Goal: Browse casually

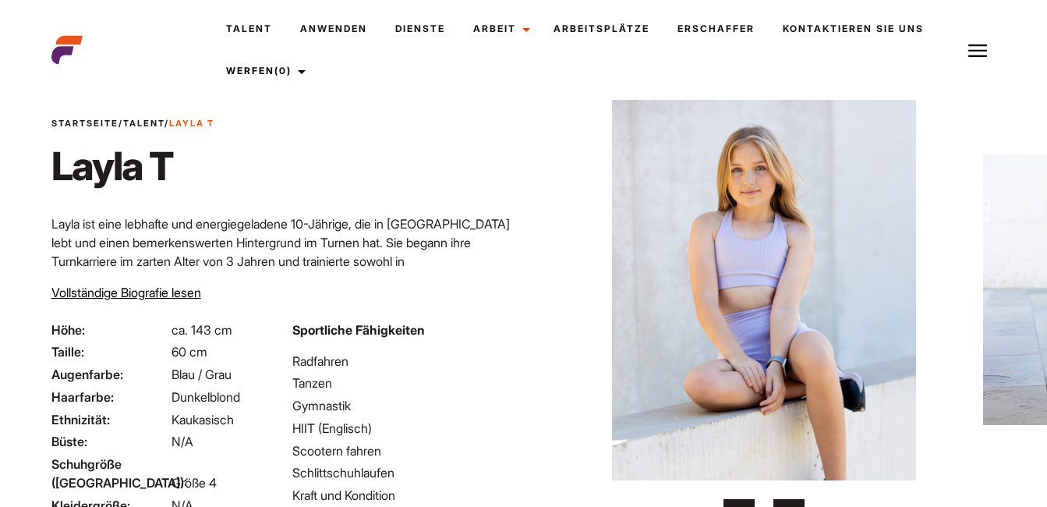
scroll to position [78, 0]
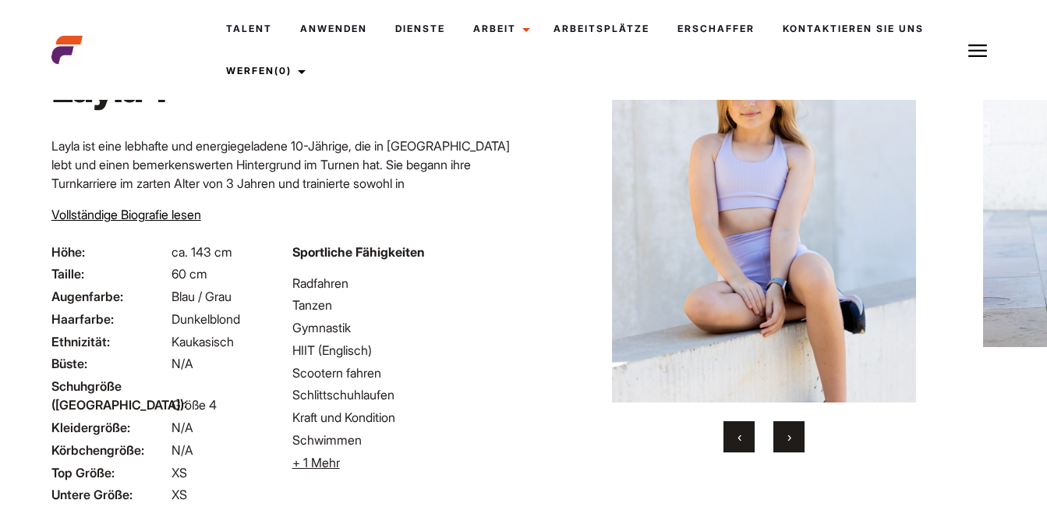
click at [790, 436] on span "›" at bounding box center [789, 437] width 4 height 16
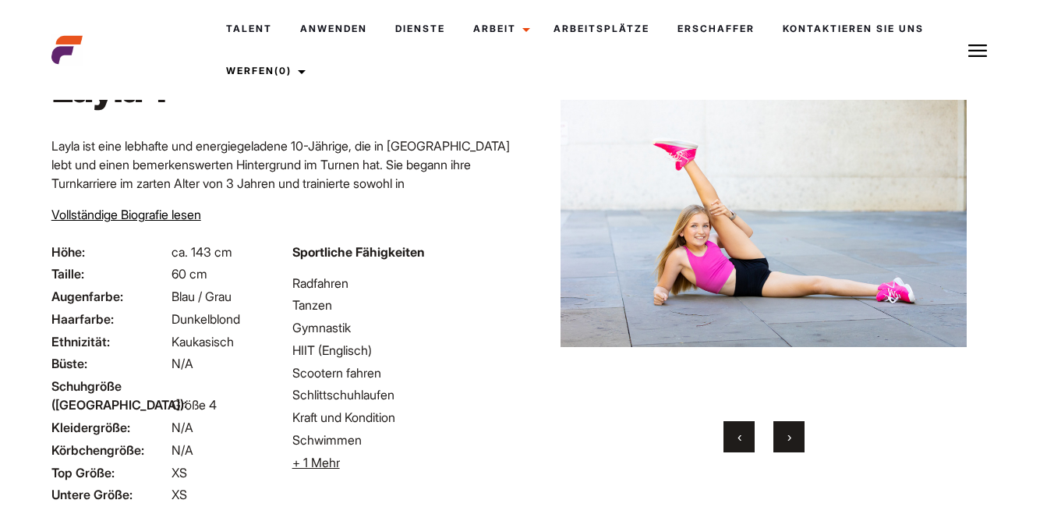
click at [790, 436] on span "›" at bounding box center [789, 437] width 4 height 16
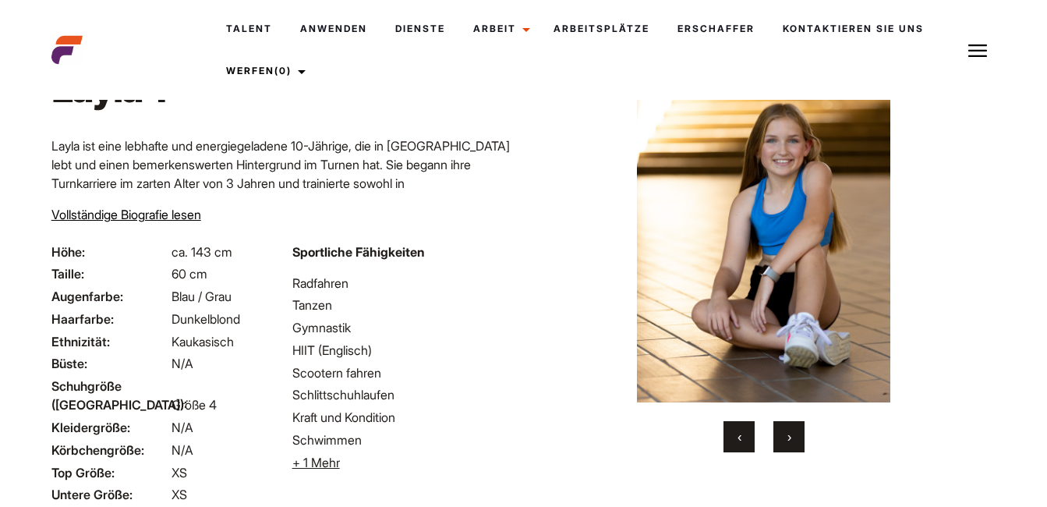
click at [790, 436] on span "›" at bounding box center [789, 437] width 4 height 16
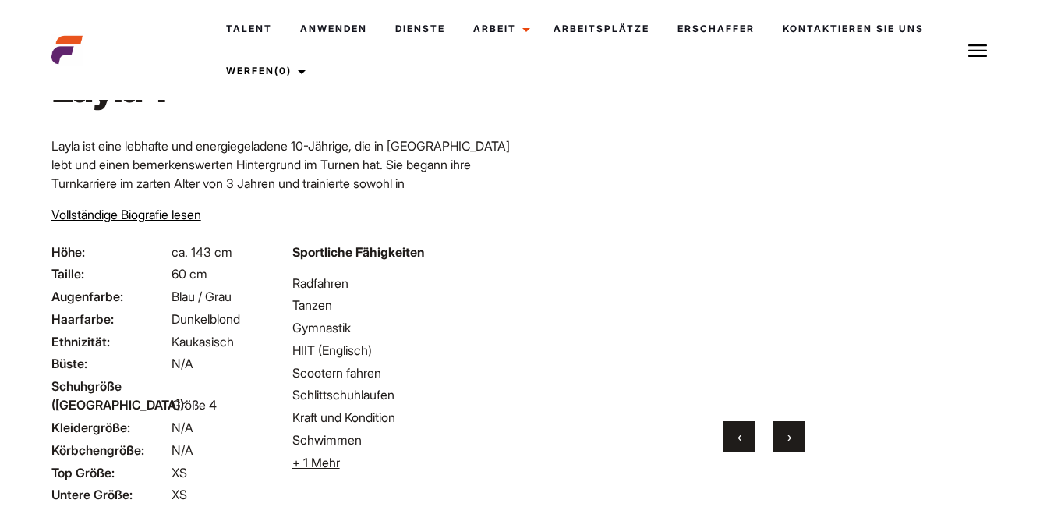
click at [790, 436] on span "›" at bounding box center [789, 437] width 4 height 16
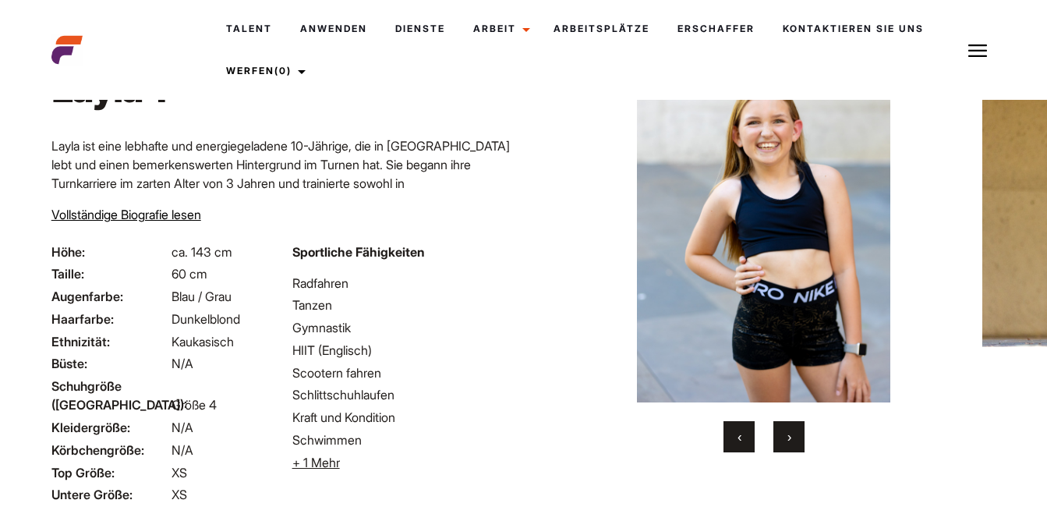
click at [790, 436] on span "›" at bounding box center [789, 437] width 4 height 16
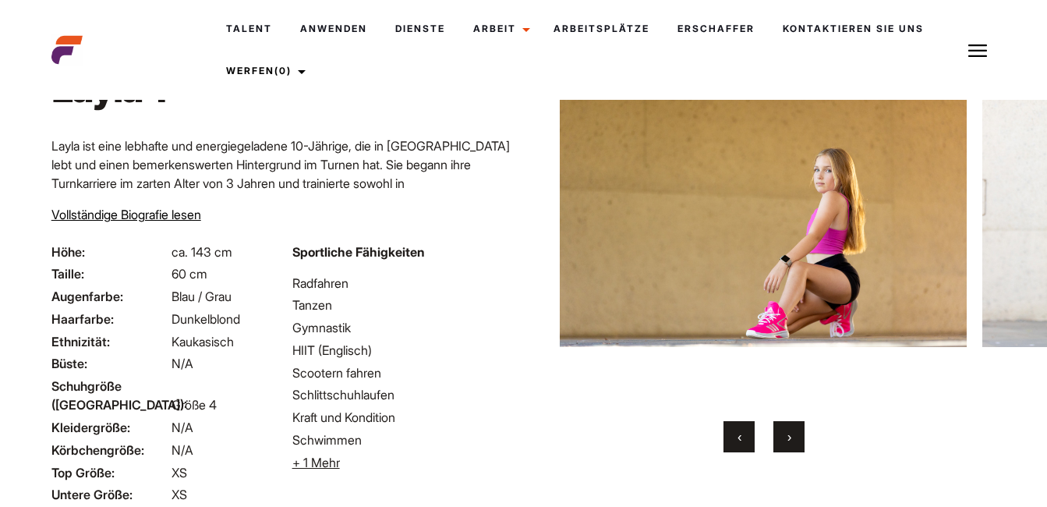
click at [790, 436] on span "›" at bounding box center [789, 437] width 4 height 16
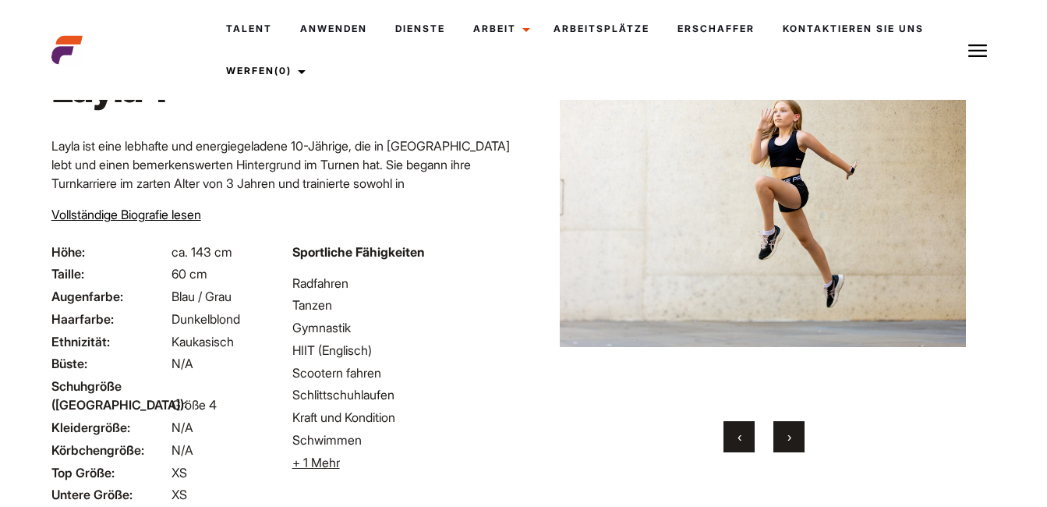
click at [790, 436] on span "›" at bounding box center [789, 437] width 4 height 16
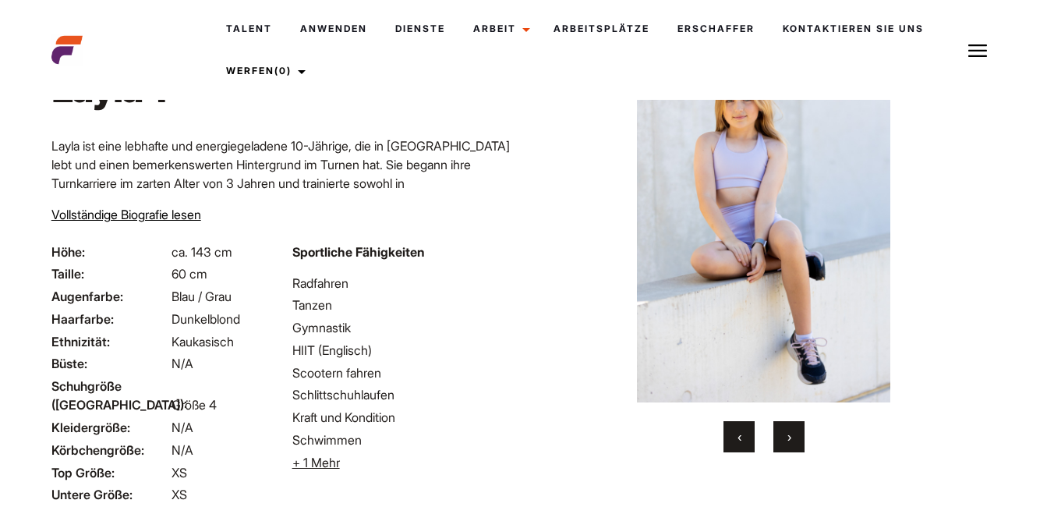
click at [790, 436] on span "›" at bounding box center [789, 437] width 4 height 16
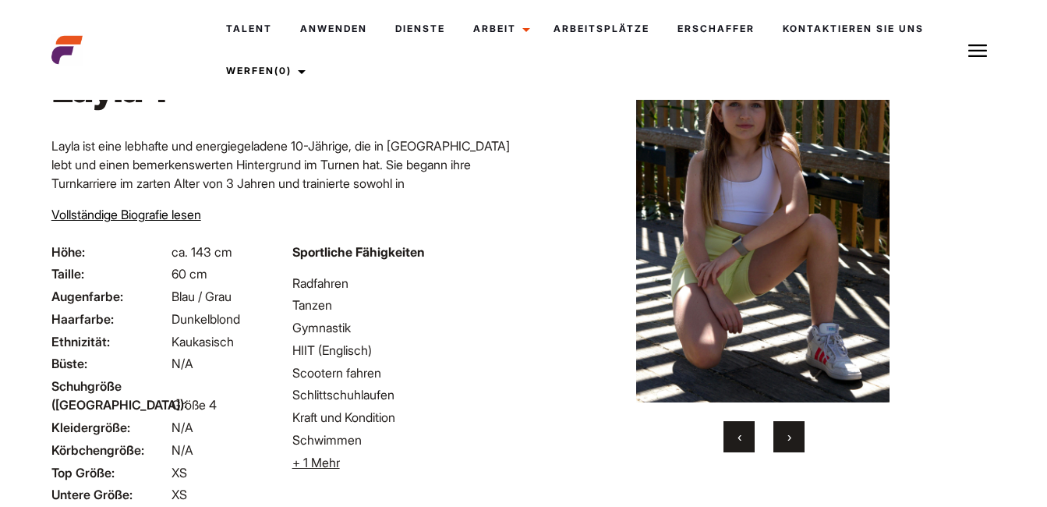
click at [790, 436] on span "›" at bounding box center [789, 437] width 4 height 16
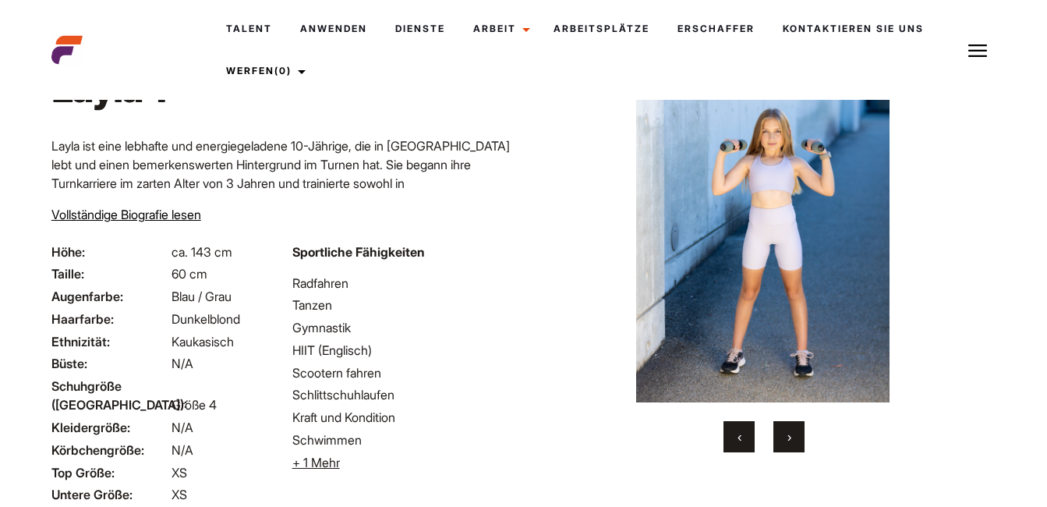
click at [790, 436] on span "›" at bounding box center [789, 437] width 4 height 16
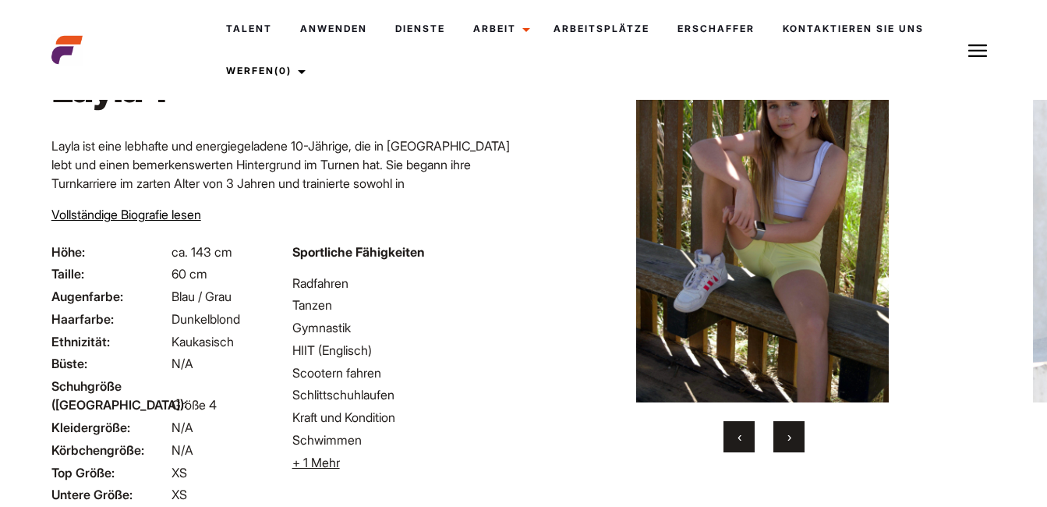
click at [790, 436] on span "›" at bounding box center [789, 437] width 4 height 16
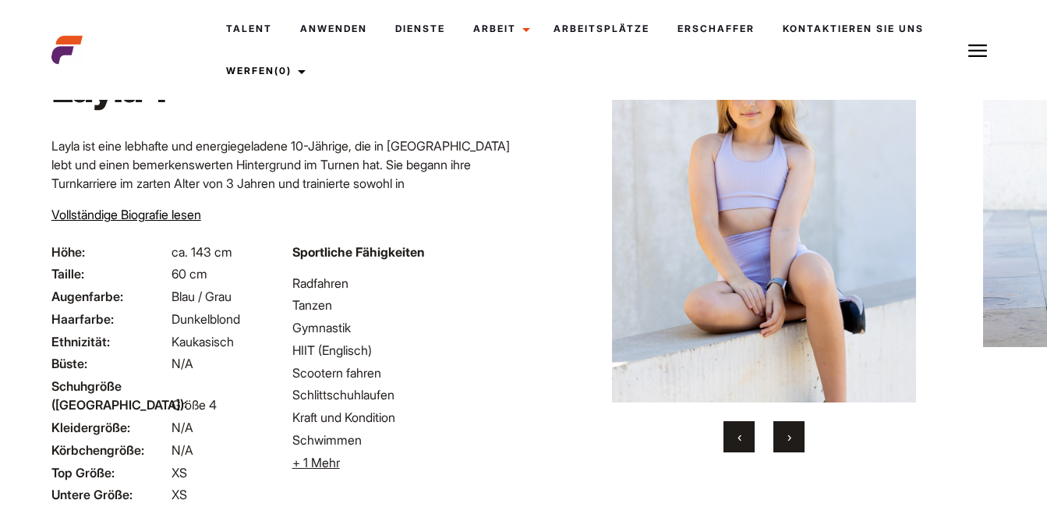
click at [790, 436] on span "›" at bounding box center [789, 437] width 4 height 16
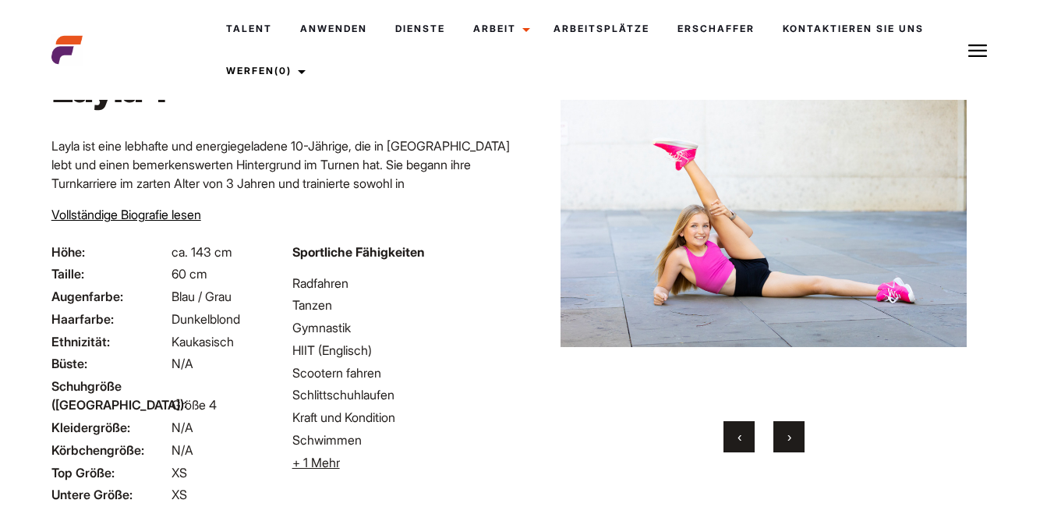
click at [790, 436] on span "›" at bounding box center [789, 437] width 4 height 16
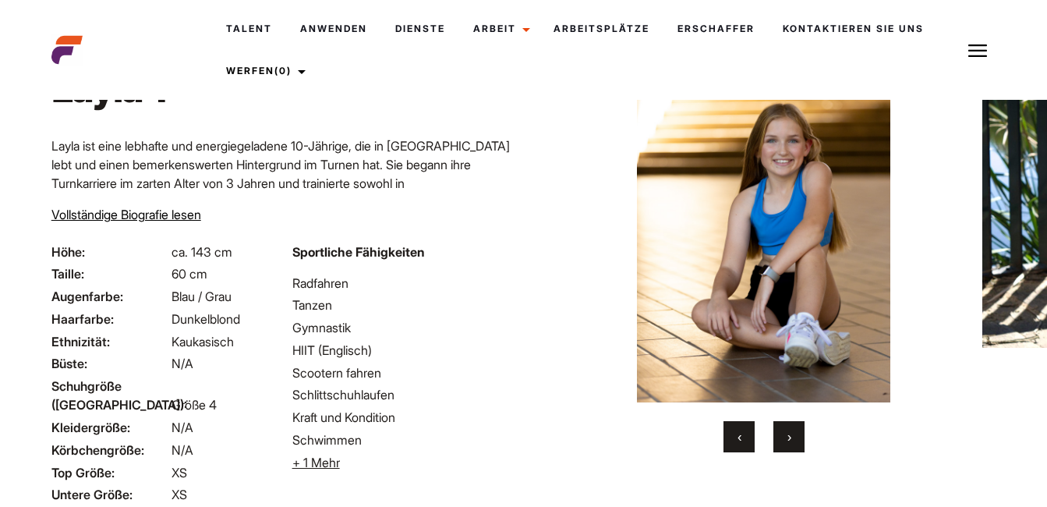
click at [790, 436] on span "›" at bounding box center [789, 437] width 4 height 16
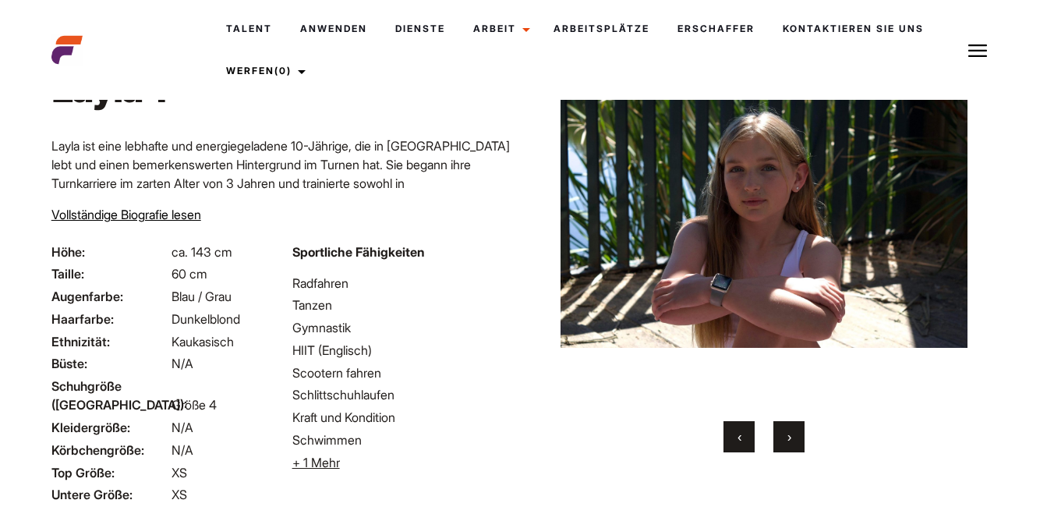
click at [790, 436] on span "›" at bounding box center [789, 437] width 4 height 16
